Goal: Book appointment/travel/reservation

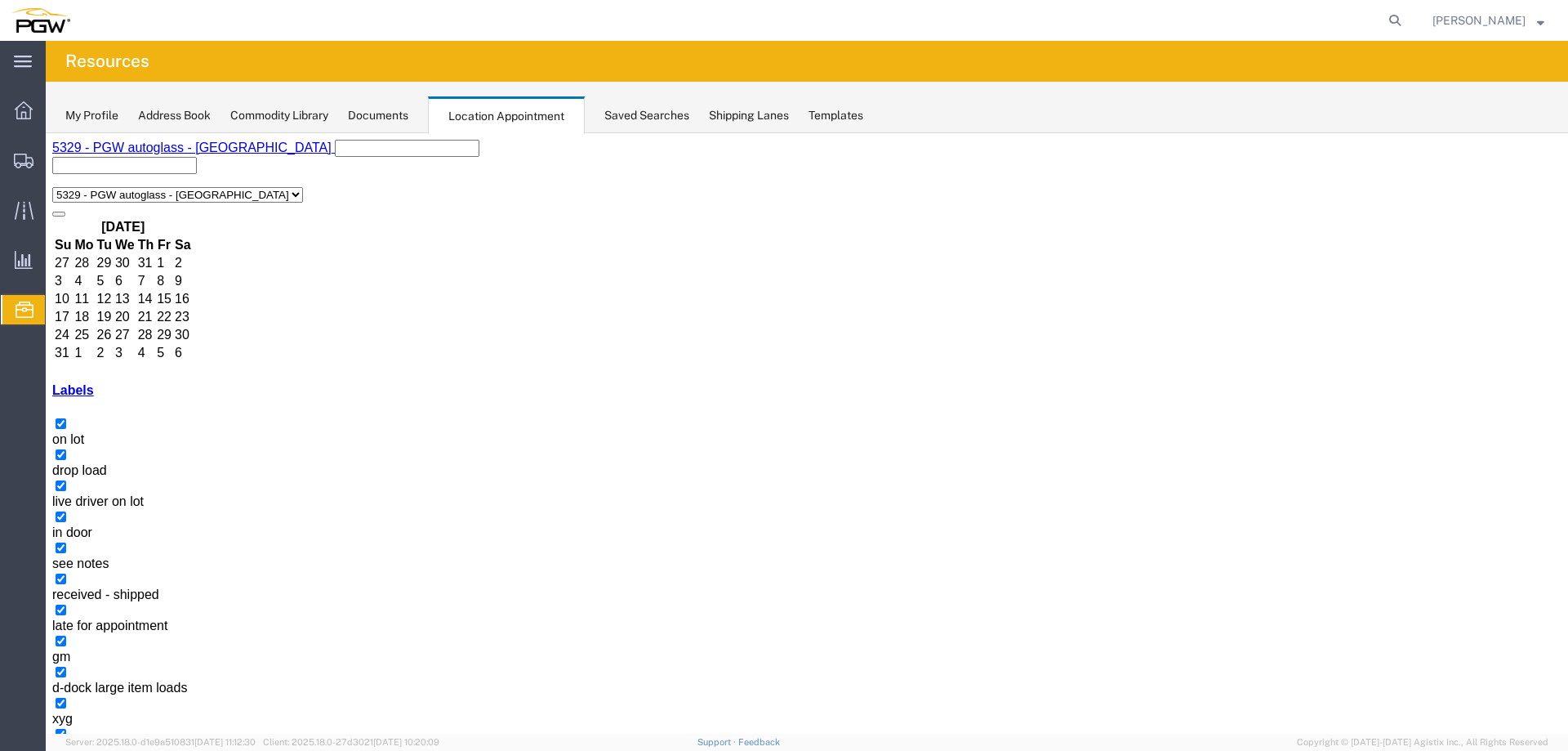
select select "1"
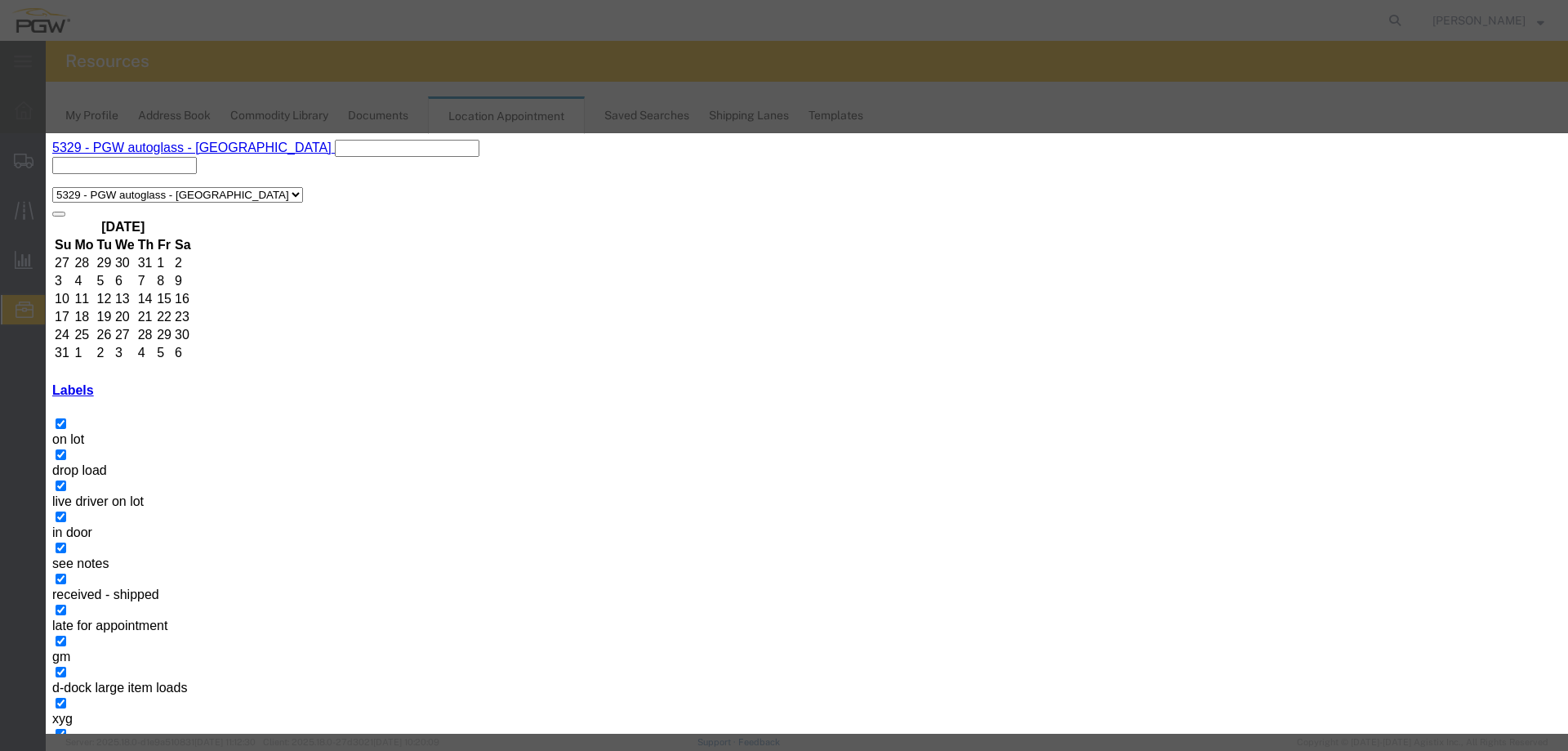
select select "200"
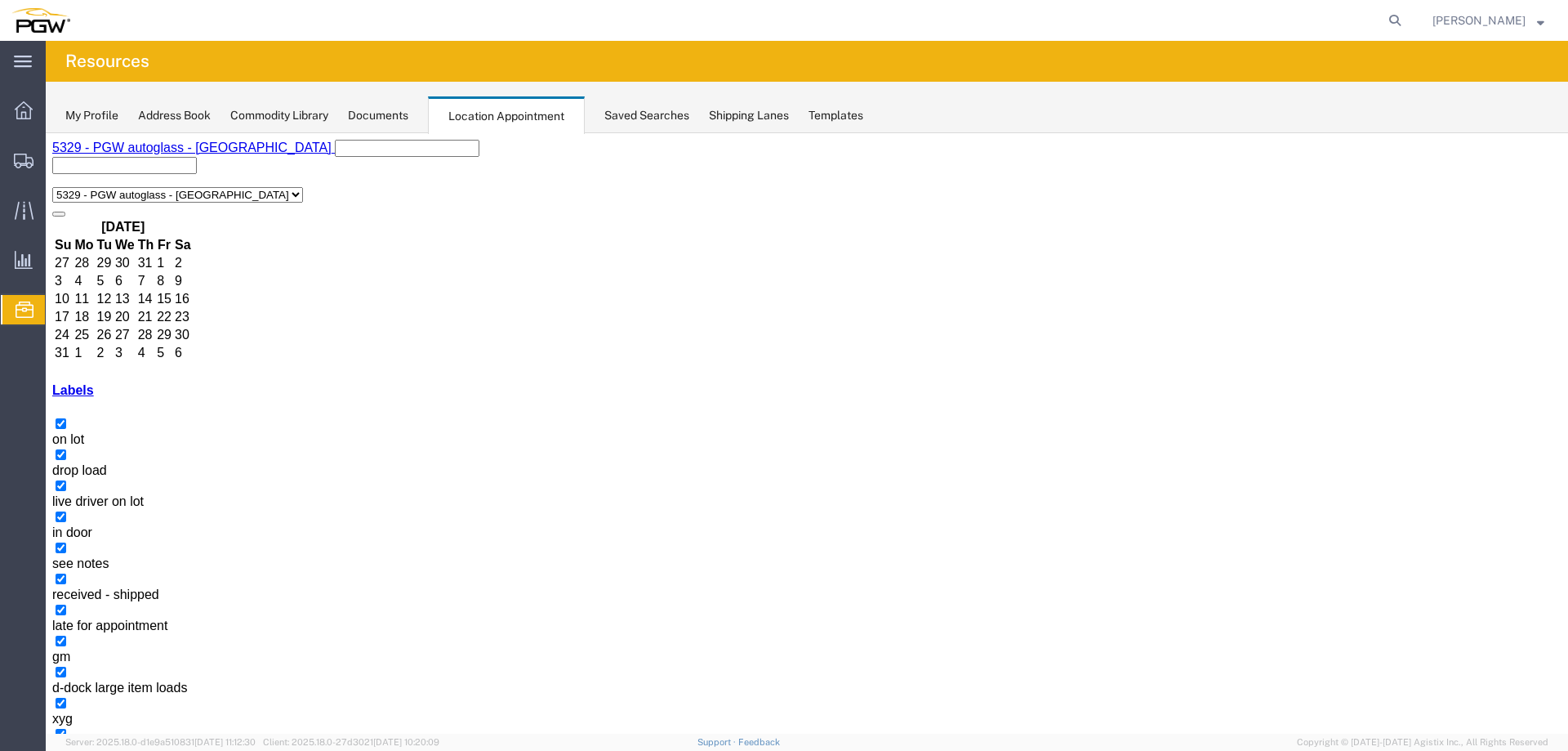
select select "1"
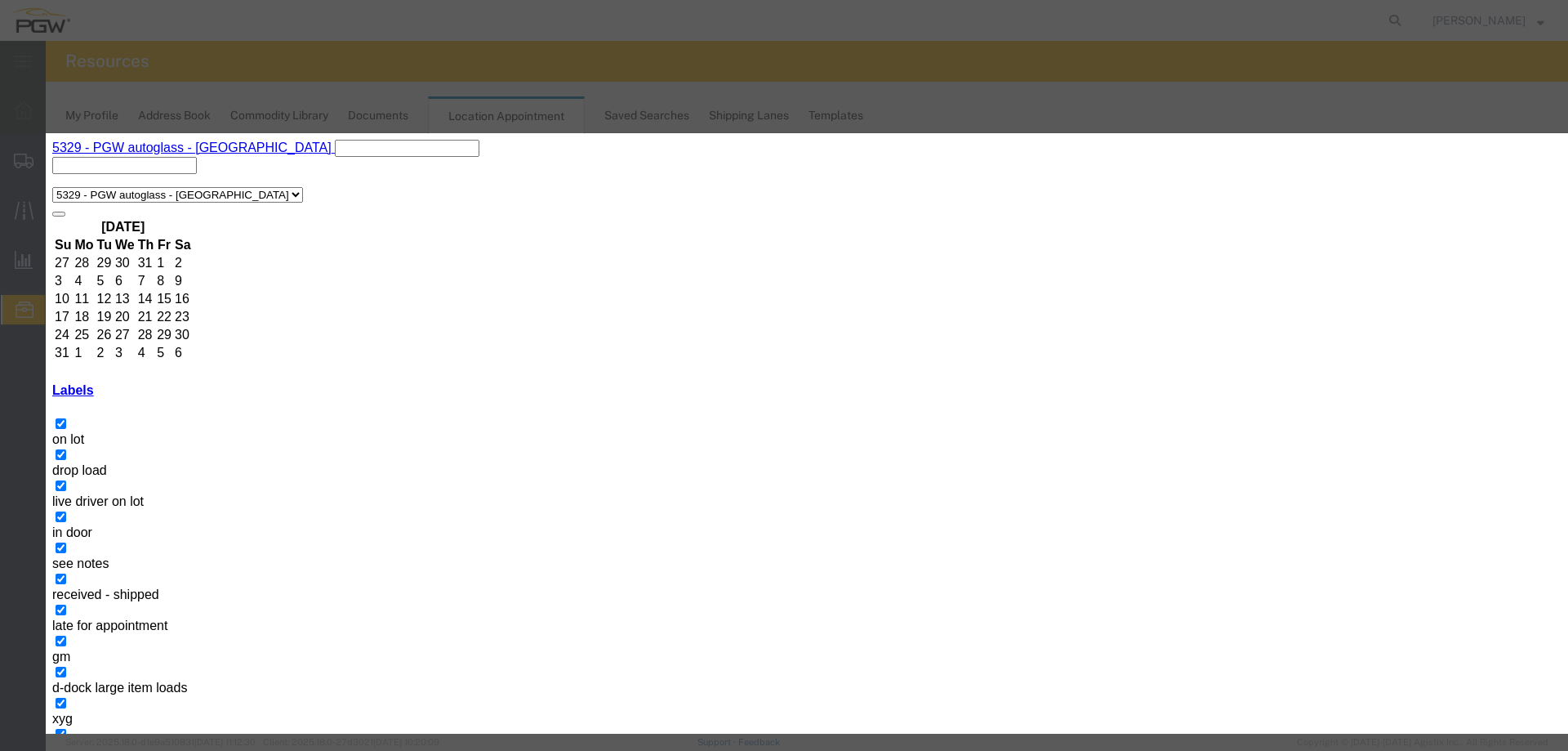
select select "220"
